Goal: Task Accomplishment & Management: Use online tool/utility

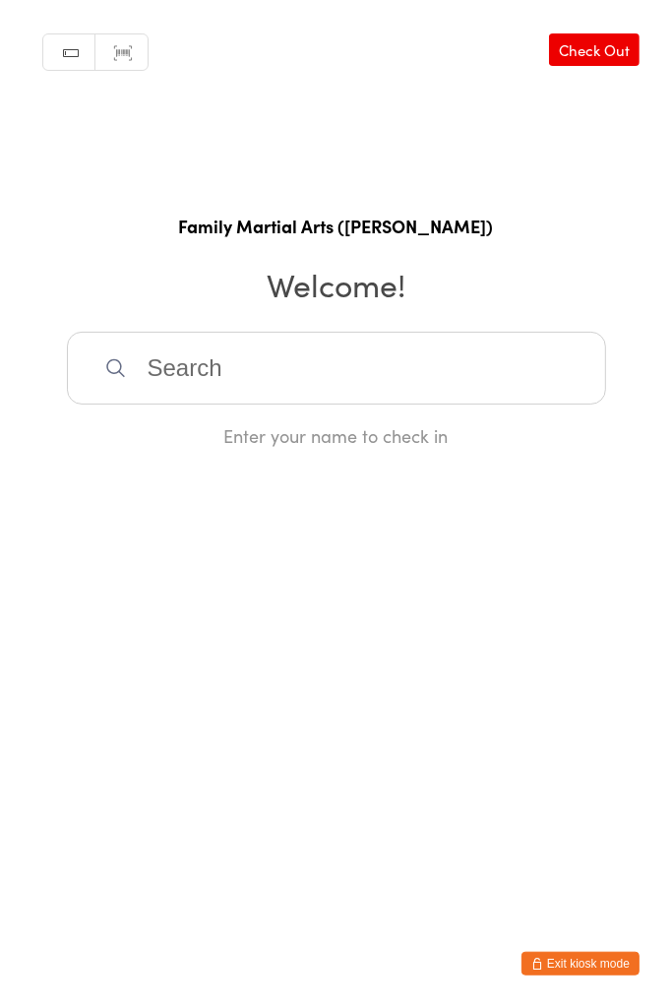
click at [585, 953] on button "Exit kiosk mode" at bounding box center [580, 963] width 118 height 24
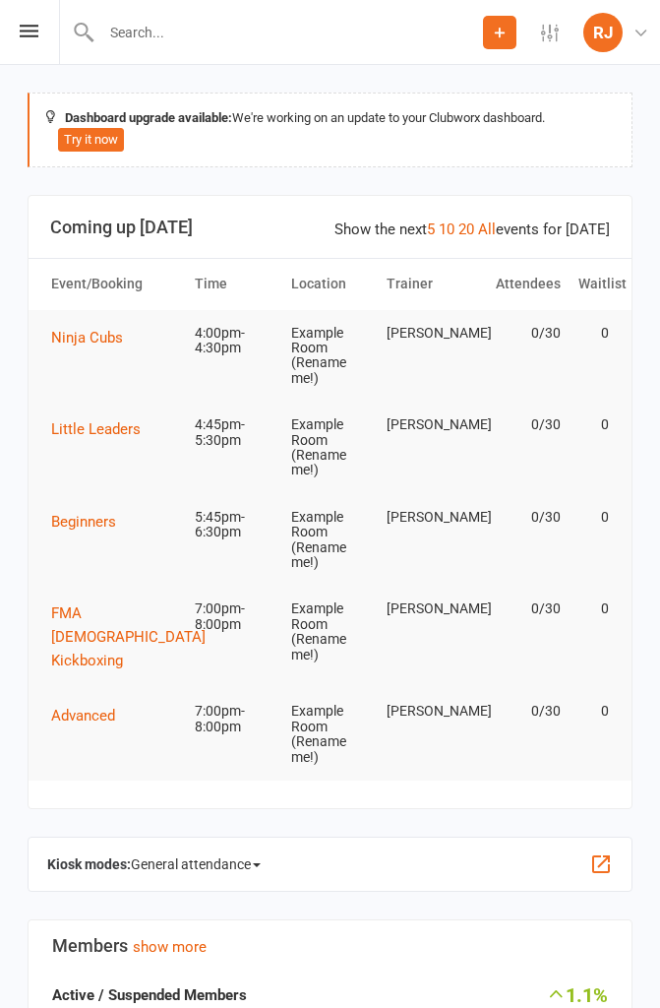
click at [605, 852] on button "button" at bounding box center [601, 864] width 24 height 24
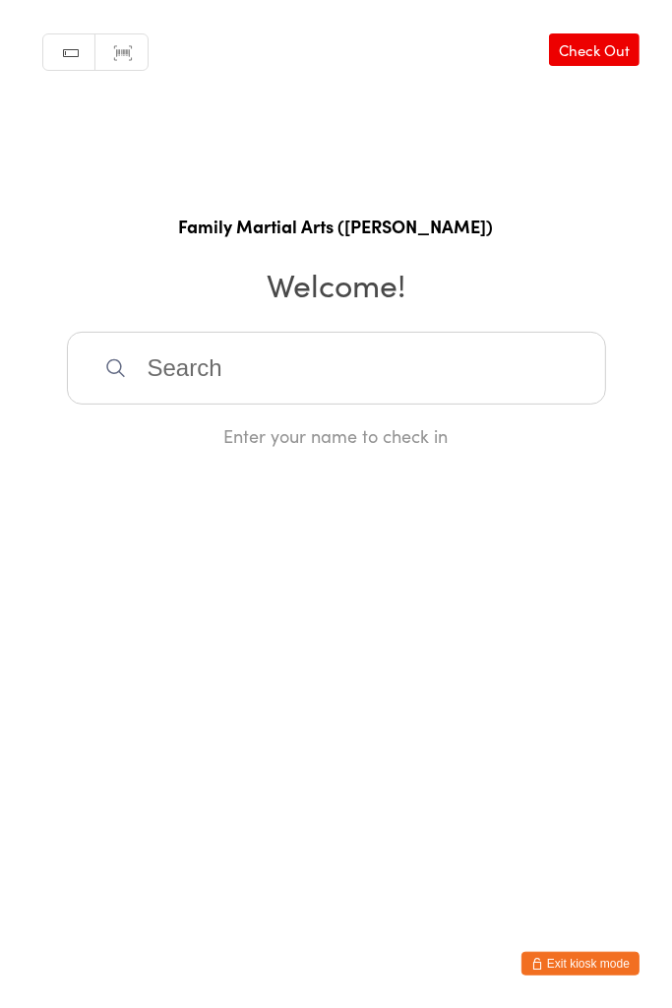
click at [214, 355] on input "search" at bounding box center [336, 368] width 539 height 73
click at [163, 370] on input "search" at bounding box center [336, 368] width 539 height 73
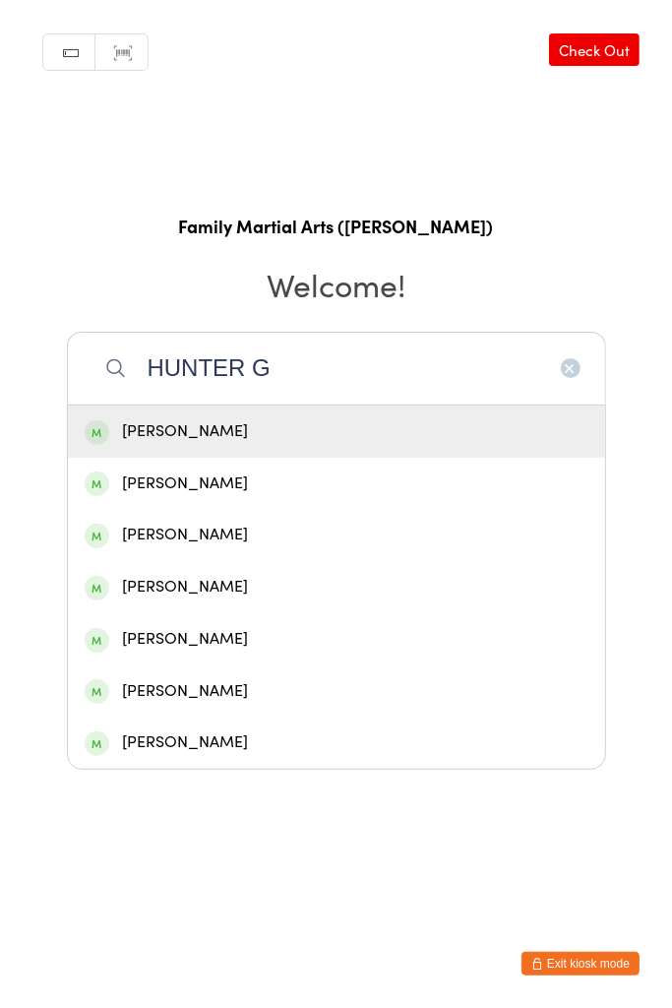
type input "HUNTER G"
click at [397, 434] on div "Hunter Grainey" at bounding box center [337, 431] width 504 height 27
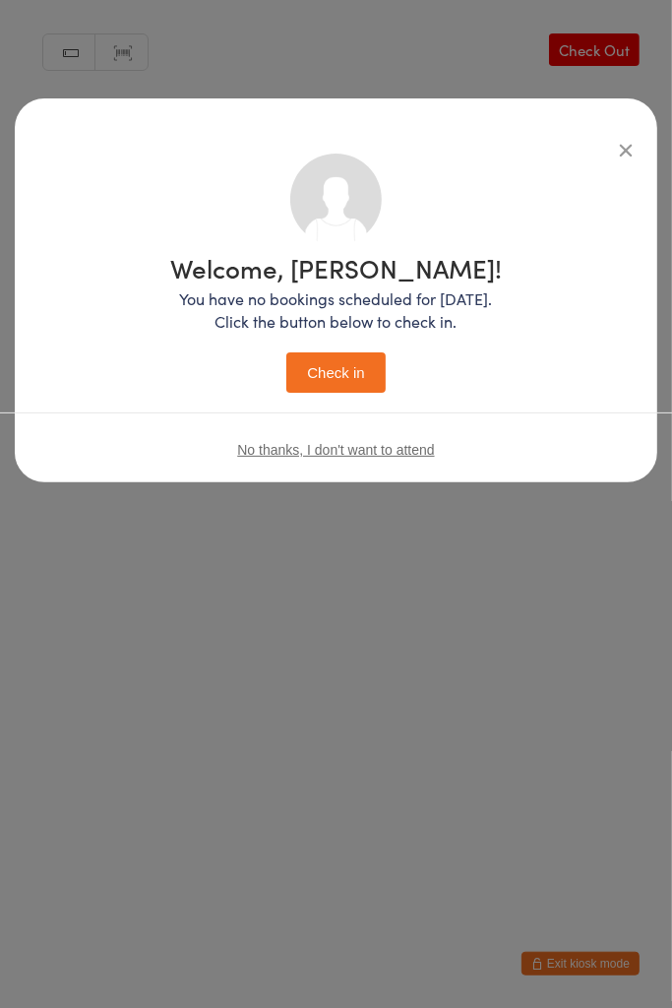
click at [319, 400] on div "Welcome, Hunter! You have no bookings scheduled for today. Click the button bel…" at bounding box center [335, 319] width 603 height 333
click at [380, 360] on button "Check in" at bounding box center [335, 372] width 98 height 40
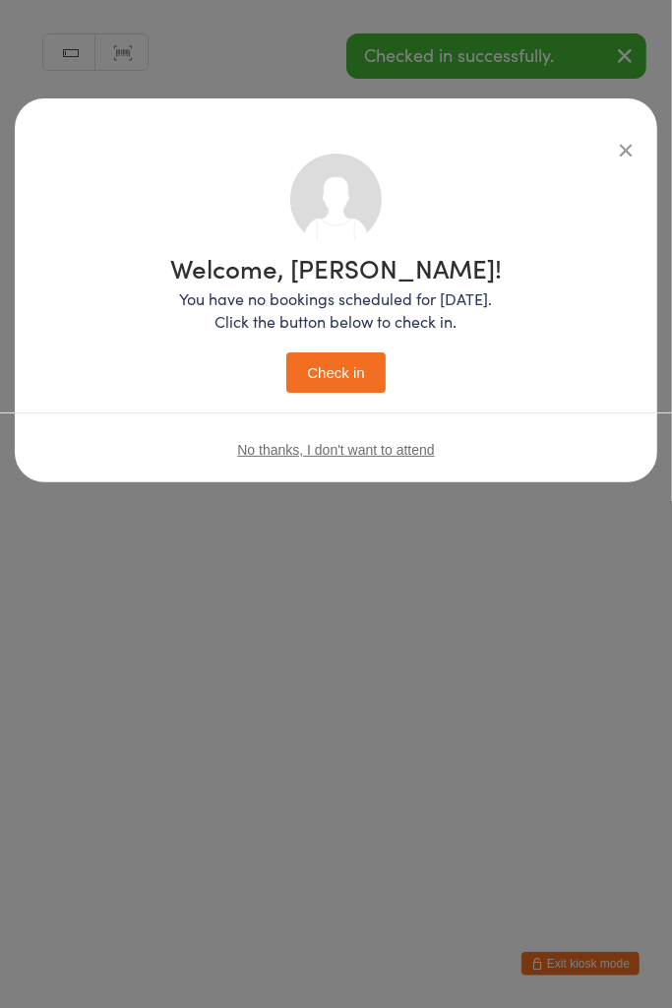
click at [306, 390] on button "Check in" at bounding box center [335, 372] width 98 height 40
